Goal: Complete application form: Complete application form

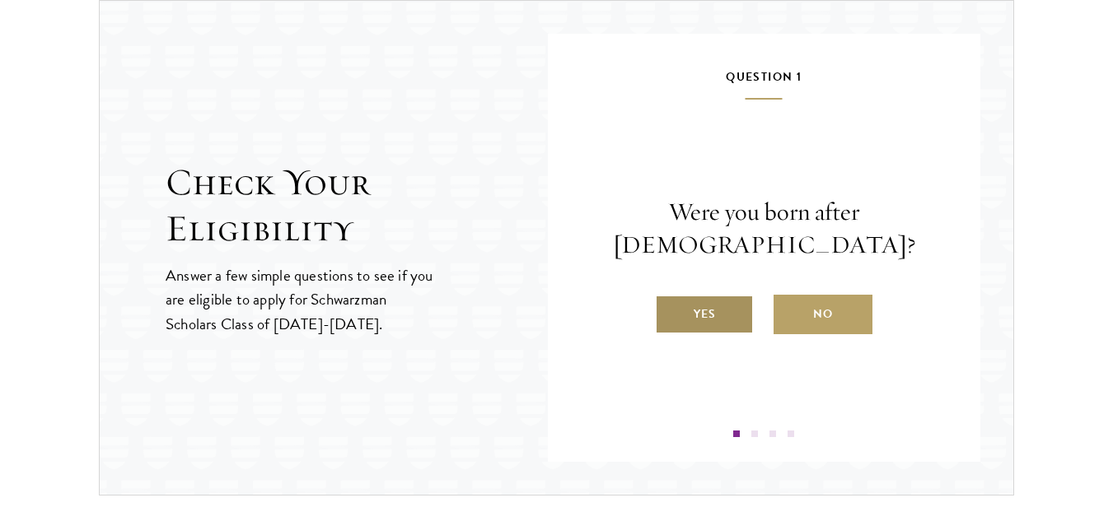
click at [705, 322] on label "Yes" at bounding box center [704, 315] width 99 height 40
click at [670, 311] on input "Yes" at bounding box center [662, 304] width 15 height 15
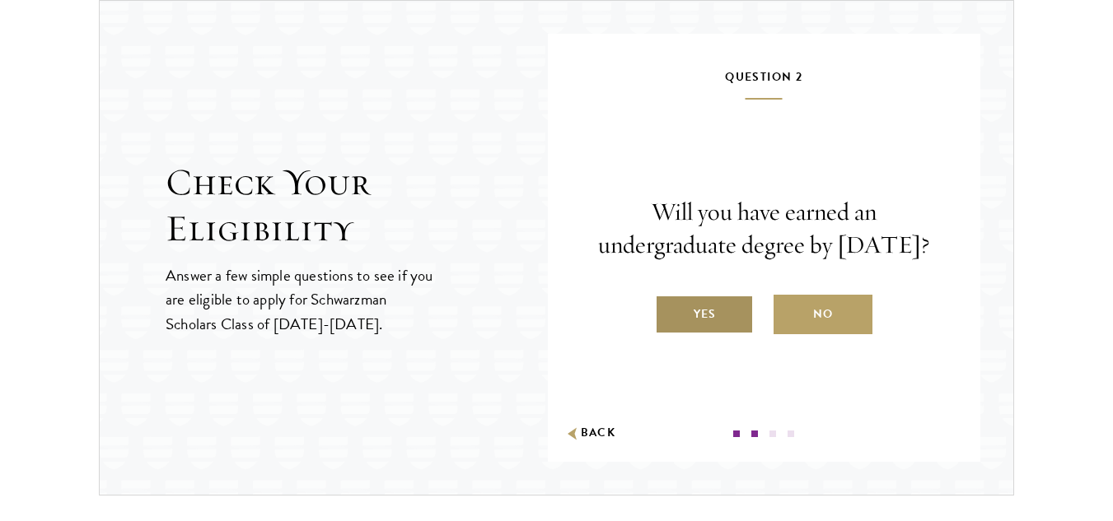
click at [713, 324] on label "Yes" at bounding box center [704, 315] width 99 height 40
click at [670, 311] on input "Yes" at bounding box center [662, 304] width 15 height 15
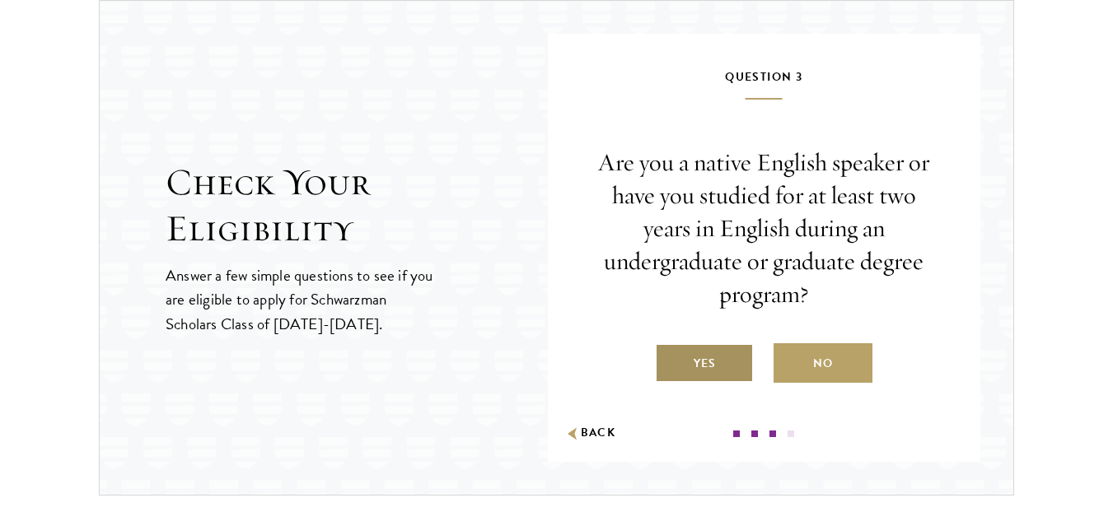
click at [704, 370] on label "Yes" at bounding box center [704, 364] width 99 height 40
click at [670, 361] on input "Yes" at bounding box center [662, 353] width 15 height 15
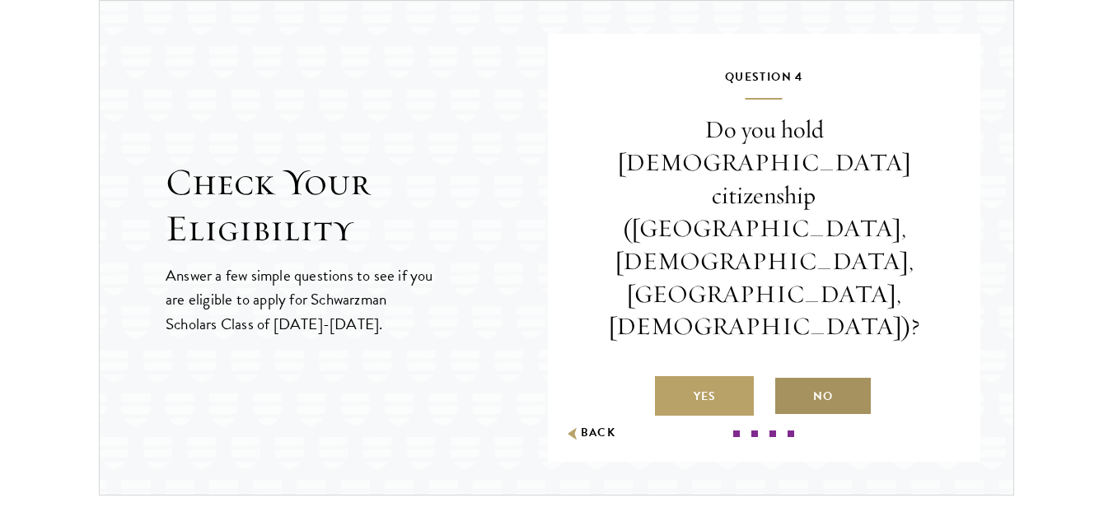
click at [842, 376] on label "No" at bounding box center [823, 396] width 99 height 40
click at [788, 379] on input "No" at bounding box center [781, 386] width 15 height 15
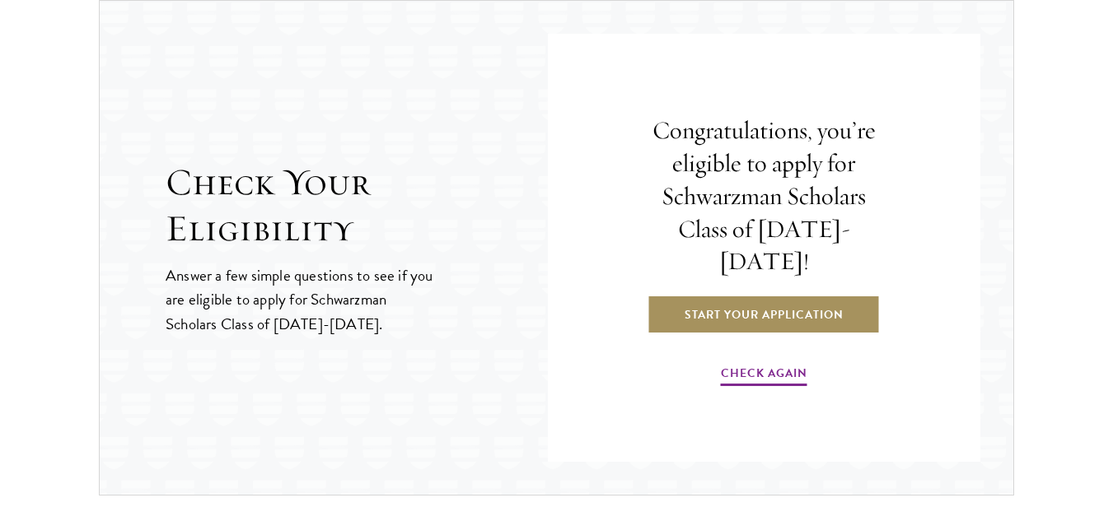
click at [767, 304] on link "Start Your Application" at bounding box center [764, 315] width 233 height 40
